Goal: Task Accomplishment & Management: Use online tool/utility

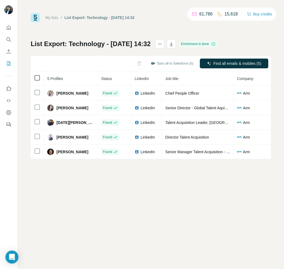
click at [34, 77] on icon at bounding box center [37, 78] width 7 height 7
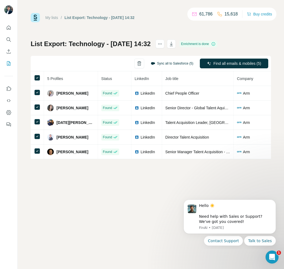
click at [164, 64] on button "Sync all to Salesforce (5)" at bounding box center [172, 63] width 50 height 8
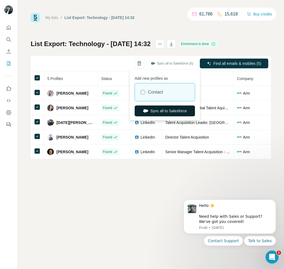
click at [159, 116] on button "Sync all to Salesforce" at bounding box center [165, 111] width 60 height 11
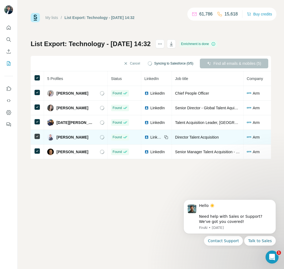
click at [247, 139] on div "Arm" at bounding box center [279, 137] width 65 height 5
click at [247, 138] on img at bounding box center [249, 137] width 4 height 1
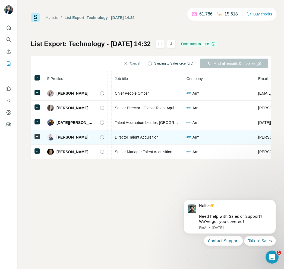
scroll to position [0, 69]
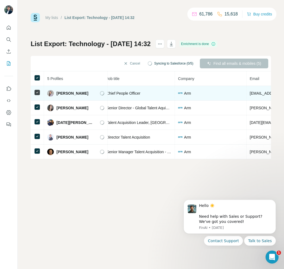
click at [178, 93] on div "Arm" at bounding box center [210, 93] width 65 height 5
drag, startPoint x: 182, startPoint y: 93, endPoint x: 165, endPoint y: 93, distance: 16.8
click at [178, 93] on div "Arm" at bounding box center [210, 93] width 65 height 5
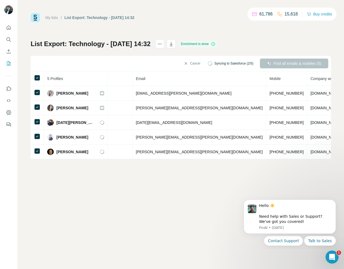
scroll to position [0, 173]
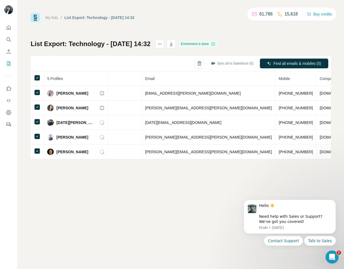
click at [284, 84] on th "Company website" at bounding box center [335, 78] width 37 height 15
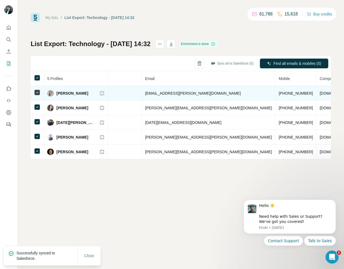
click at [284, 86] on td "[DOMAIN_NAME]" at bounding box center [335, 93] width 37 height 15
click at [284, 89] on td "[DOMAIN_NAME]" at bounding box center [335, 93] width 37 height 15
click at [284, 94] on span "[DOMAIN_NAME]" at bounding box center [335, 93] width 30 height 4
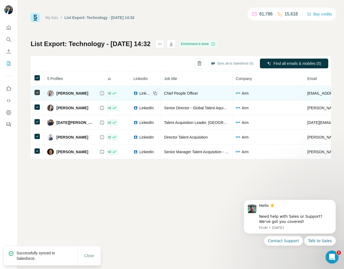
scroll to position [0, 0]
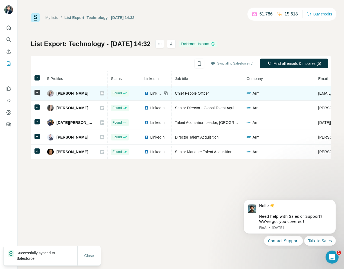
click at [244, 90] on td "Arm" at bounding box center [280, 93] width 72 height 15
click at [253, 92] on span "Arm" at bounding box center [256, 93] width 7 height 5
